Goal: Task Accomplishment & Management: Complete application form

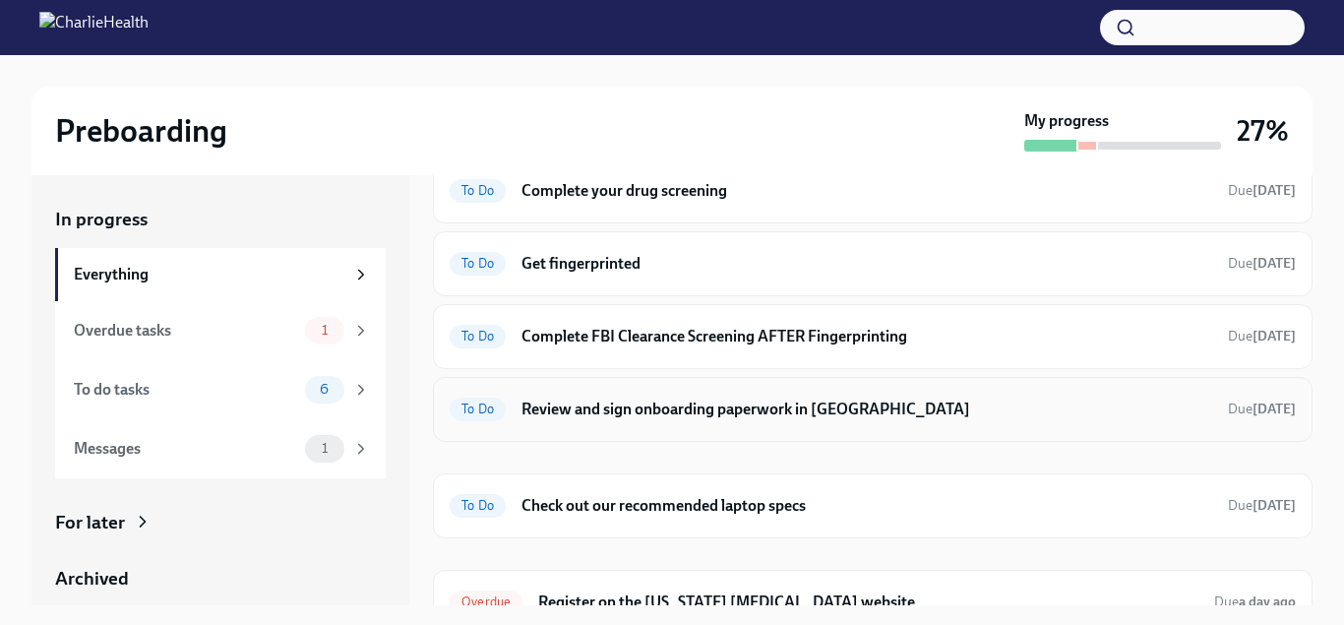
click at [626, 414] on h6 "Review and sign onboarding paperwork in [GEOGRAPHIC_DATA]" at bounding box center [866, 409] width 691 height 22
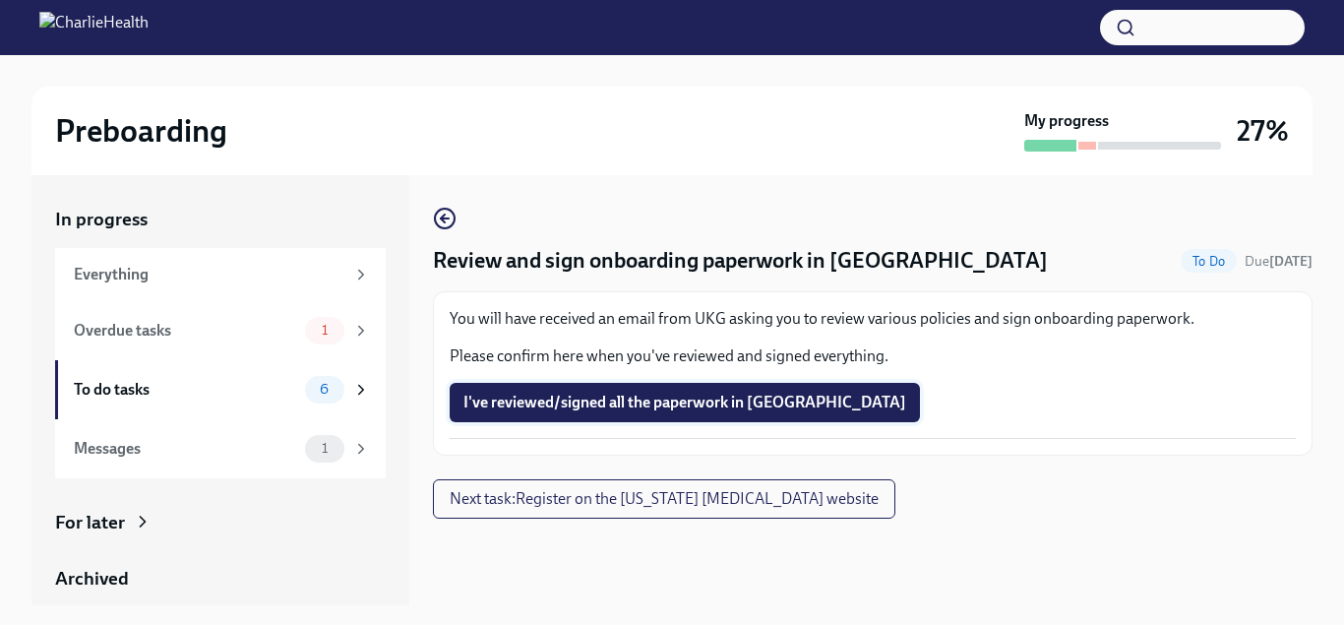
click at [636, 412] on span "I've reviewed/signed all the paperwork in [GEOGRAPHIC_DATA]" at bounding box center [684, 402] width 443 height 20
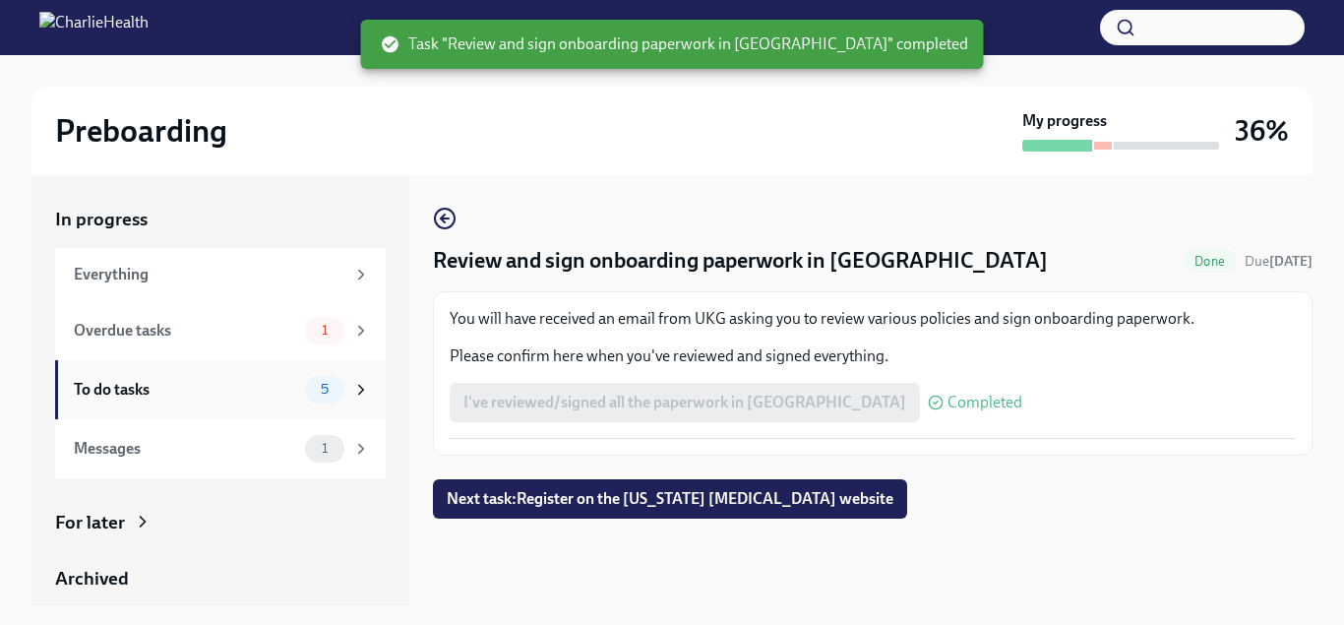
click at [307, 391] on div "5" at bounding box center [324, 390] width 39 height 28
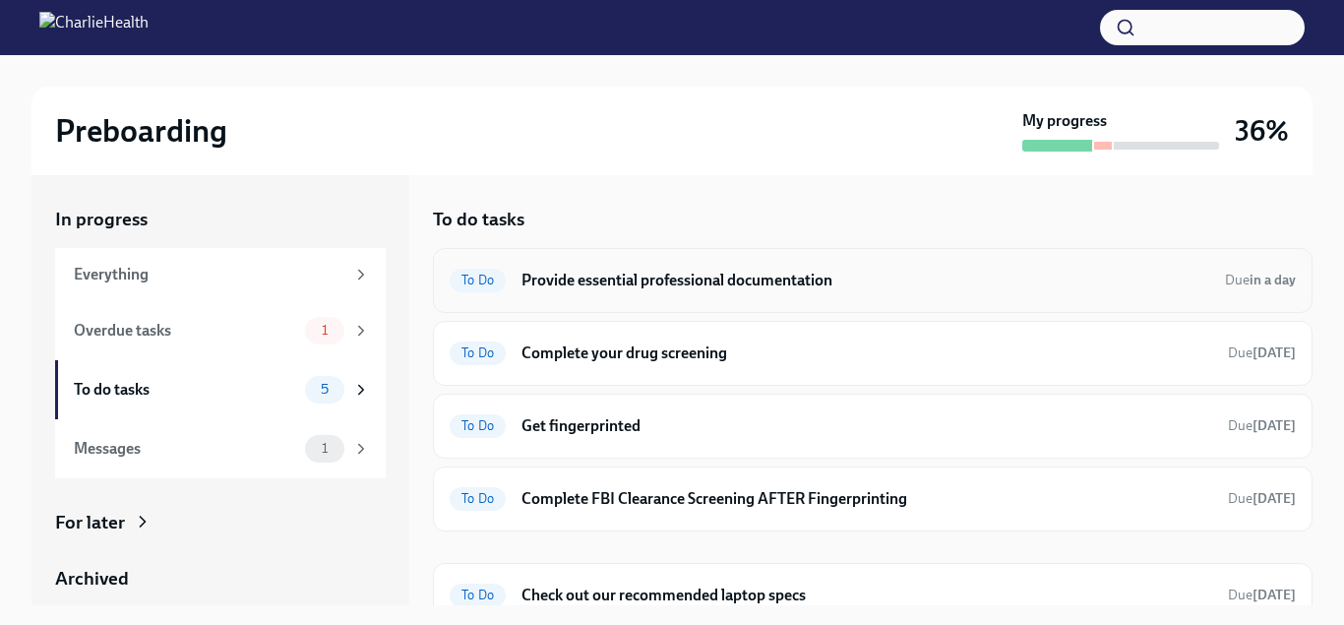
click at [727, 283] on h6 "Provide essential professional documentation" at bounding box center [865, 281] width 688 height 22
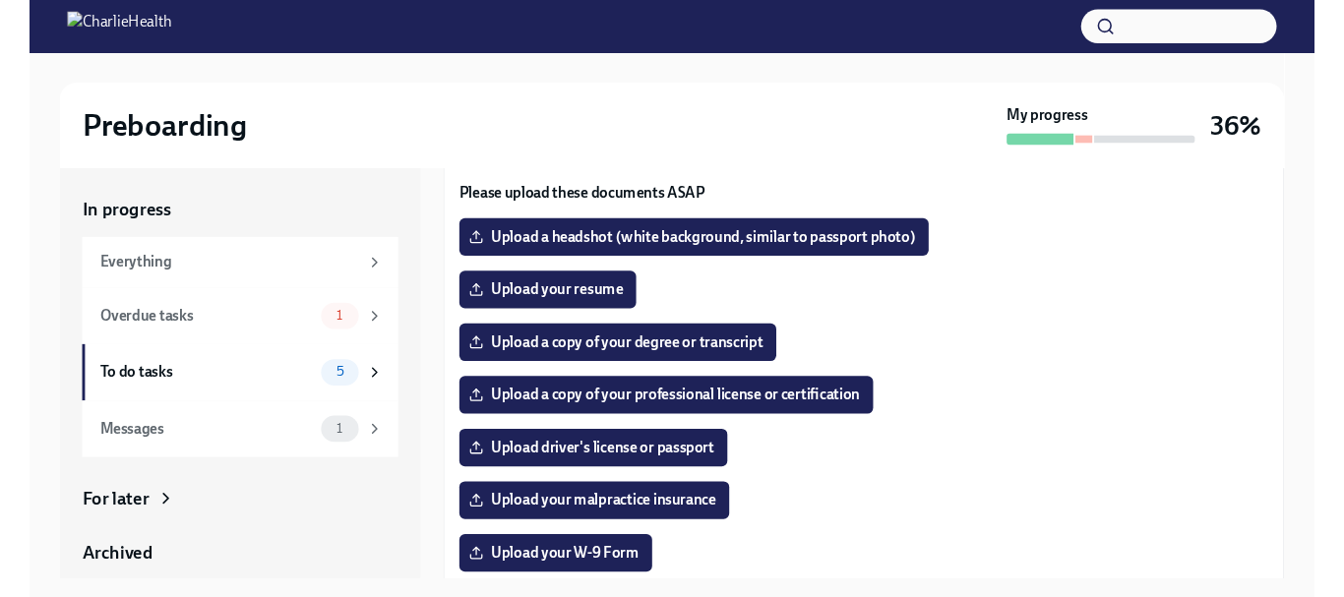
scroll to position [180, 0]
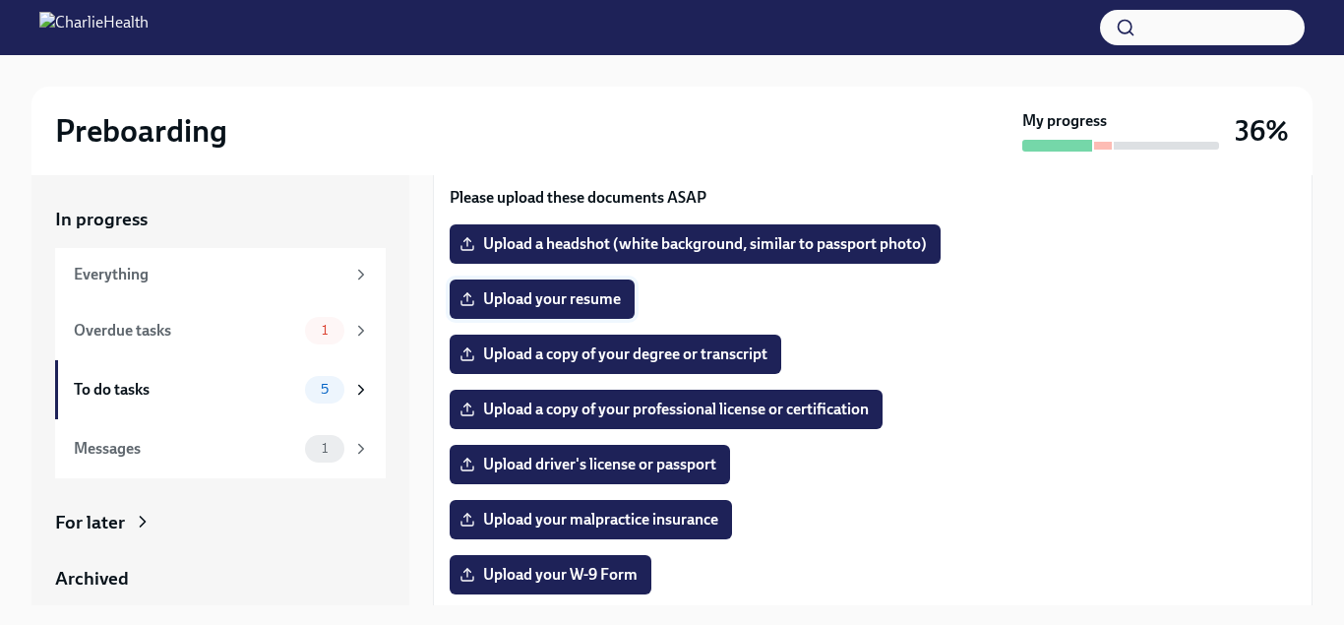
click at [555, 297] on span "Upload your resume" at bounding box center [541, 299] width 157 height 20
click at [0, 0] on input "Upload your resume" at bounding box center [0, 0] width 0 height 0
